Goal: Task Accomplishment & Management: Use online tool/utility

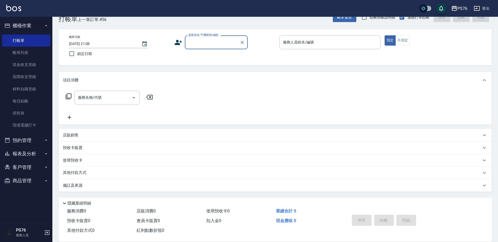
scroll to position [13, 0]
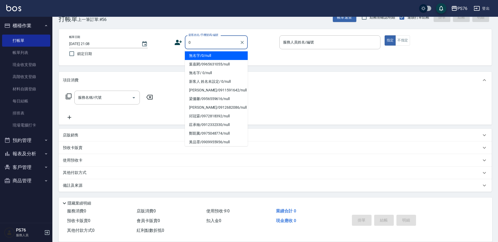
type input "無名字/0/null"
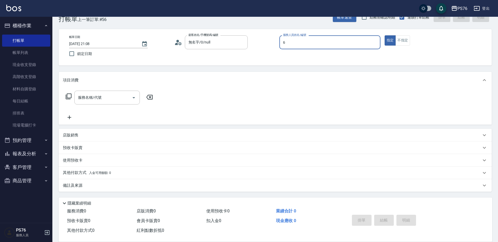
type input "洪彩娟-6"
type button "true"
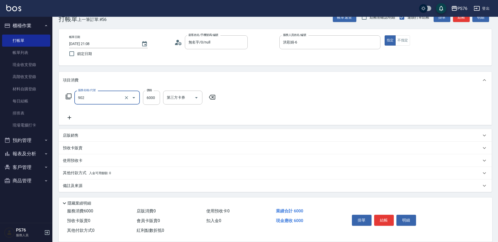
type input "儲值6000(902)"
click at [102, 133] on div "店販銷售" at bounding box center [272, 135] width 418 height 5
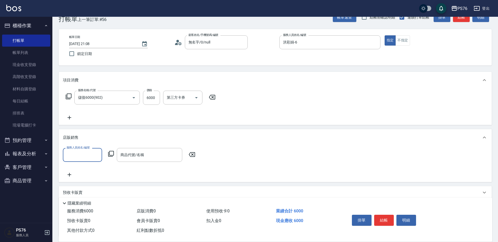
scroll to position [0, 0]
type input "洪彩娟-6"
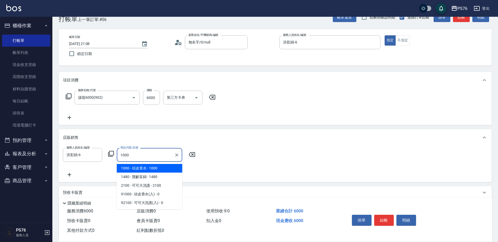
type input "頭皮香水"
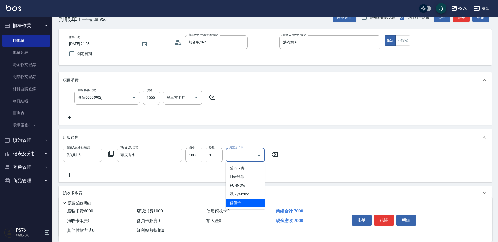
type input "儲值卡"
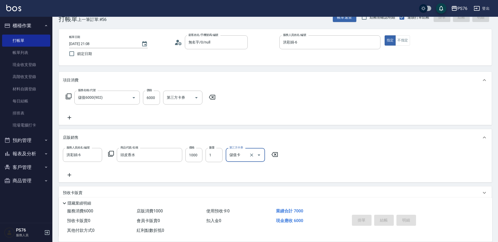
type input "2025/08/10 21:15"
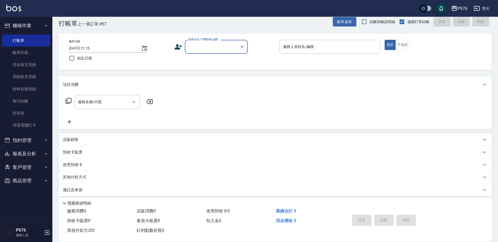
scroll to position [13, 0]
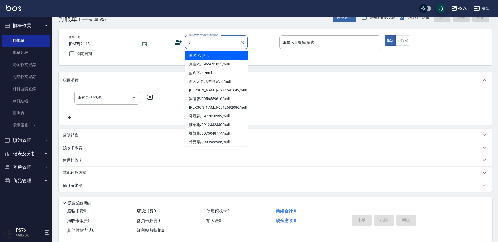
type input "無名字/0/null"
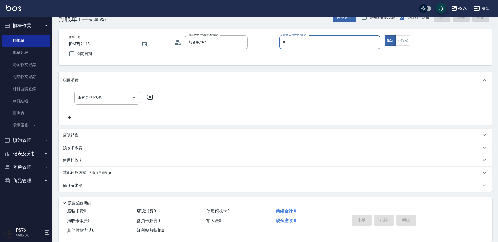
type input "劉憶彤-9"
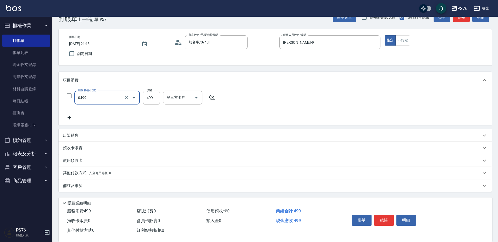
type input "伊黛莉499(0499)"
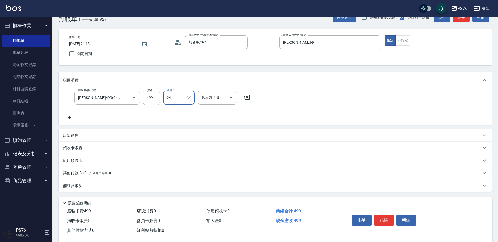
type input "游怡瑄-24"
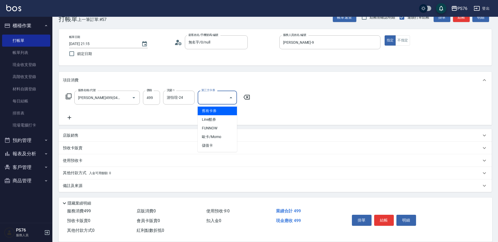
type input "儲值卡"
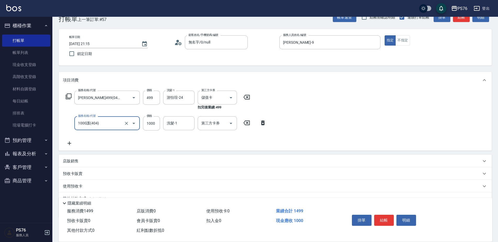
type input "1000護(404)"
type input "游怡瑄-24"
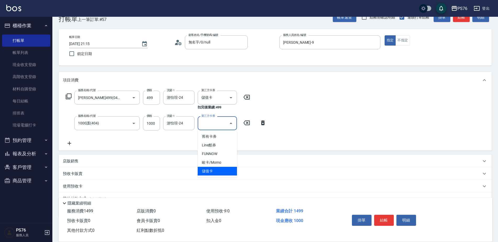
type input "儲值卡"
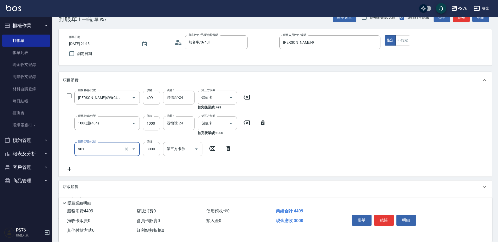
type input "儲值3000(901)"
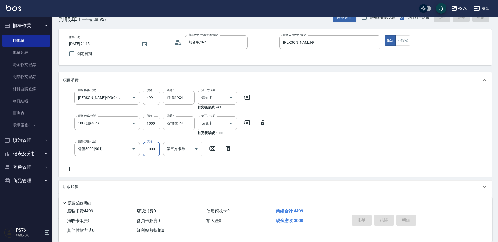
type input "2025/08/10 21:17"
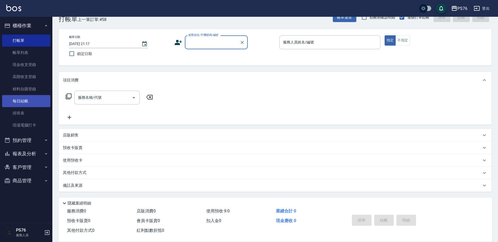
click at [32, 99] on link "每日結帳" at bounding box center [26, 101] width 48 height 12
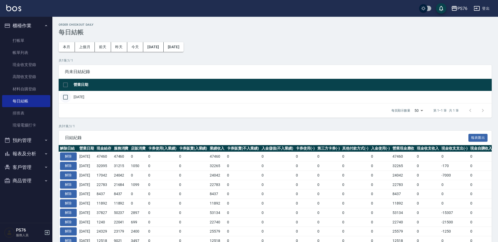
click at [65, 97] on input "checkbox" at bounding box center [65, 97] width 11 height 11
checkbox input "true"
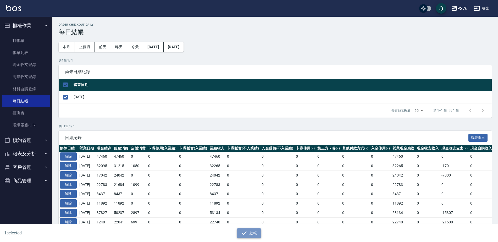
click at [251, 230] on button "結帳" at bounding box center [249, 233] width 24 height 10
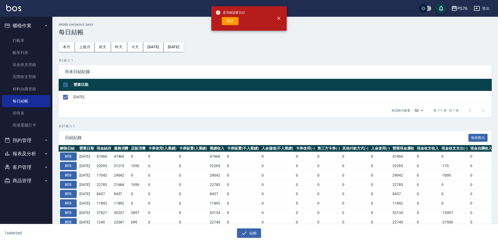
click at [228, 29] on div "是否確認要日結 確定" at bounding box center [248, 18] width 75 height 24
click at [229, 24] on button "確定" at bounding box center [230, 21] width 17 height 8
checkbox input "false"
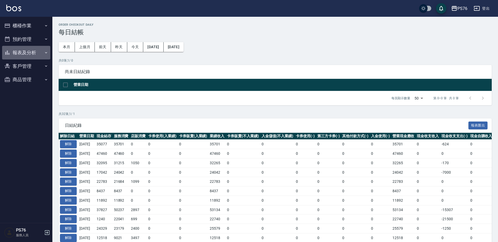
click at [18, 51] on button "報表及分析" at bounding box center [26, 53] width 48 height 14
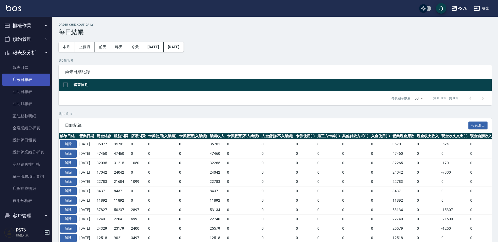
click at [35, 80] on link "店家日報表" at bounding box center [26, 80] width 48 height 12
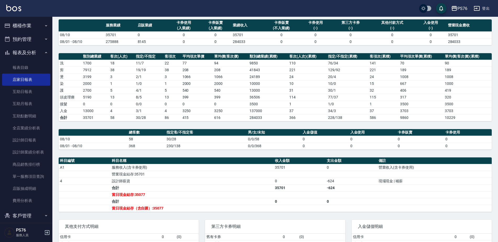
scroll to position [39, 0]
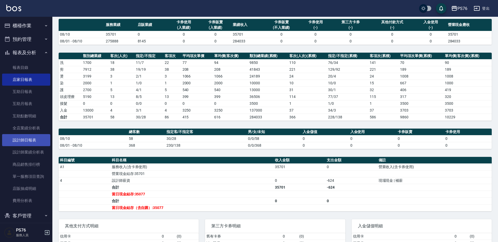
click at [30, 139] on link "設計師日報表" at bounding box center [26, 140] width 48 height 12
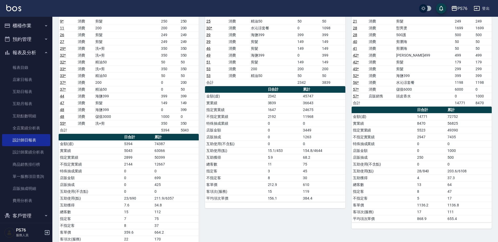
scroll to position [105, 0]
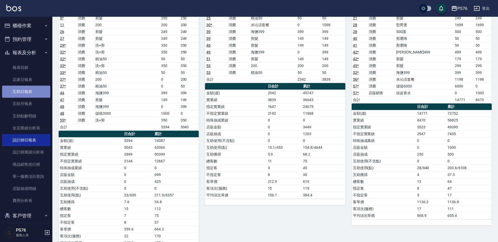
click at [28, 91] on link "互助日報表" at bounding box center [26, 92] width 48 height 12
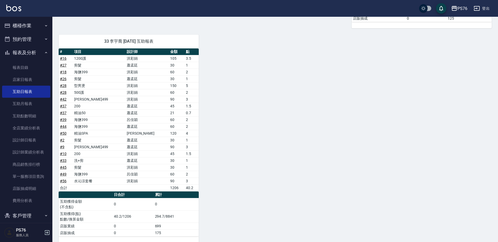
scroll to position [417, 0]
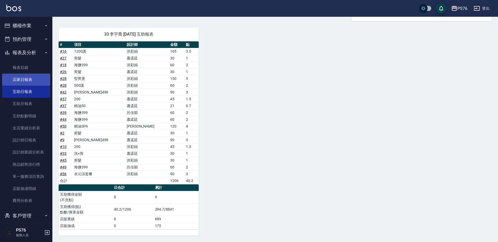
click at [18, 75] on link "店家日報表" at bounding box center [26, 80] width 48 height 12
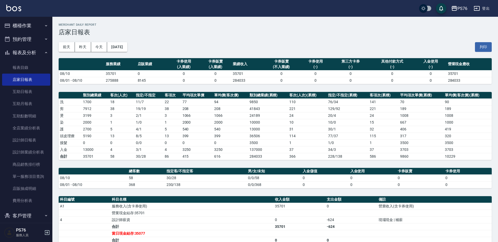
click at [486, 11] on button "登出" at bounding box center [481, 9] width 20 height 10
